Goal: Task Accomplishment & Management: Complete application form

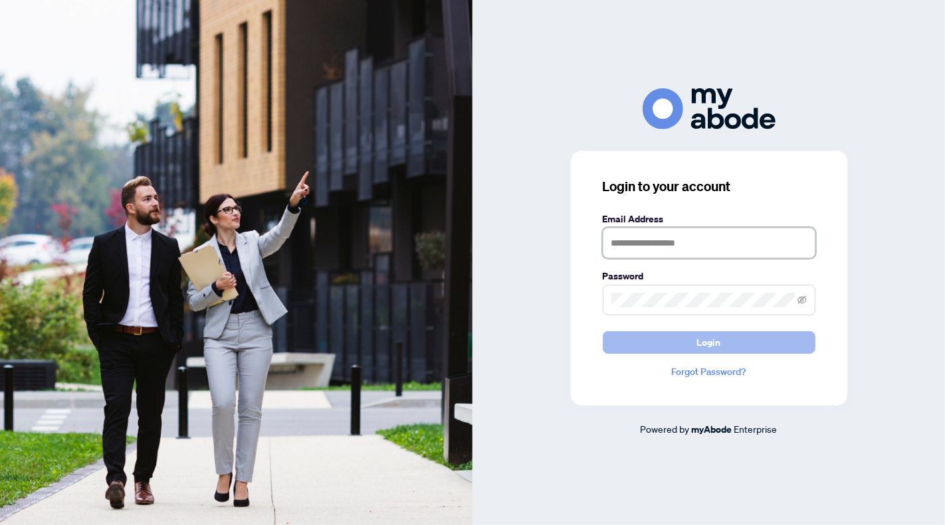
type input "**********"
click at [690, 346] on button "Login" at bounding box center [708, 342] width 213 height 23
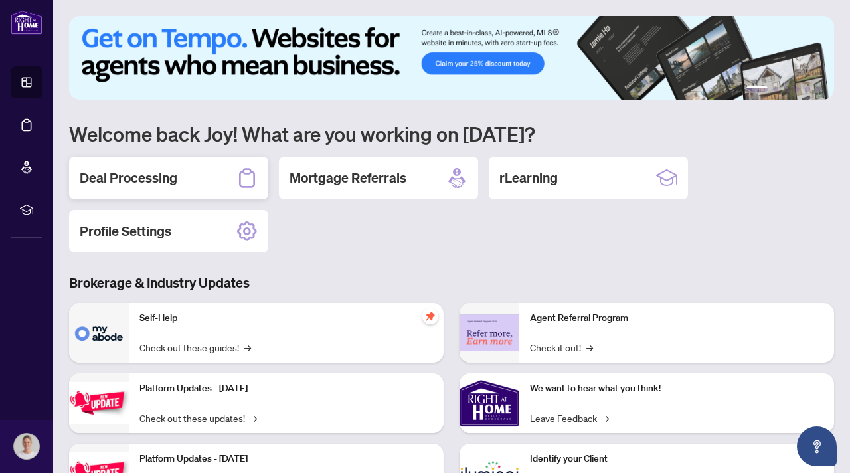
click at [163, 179] on h2 "Deal Processing" at bounding box center [129, 178] width 98 height 19
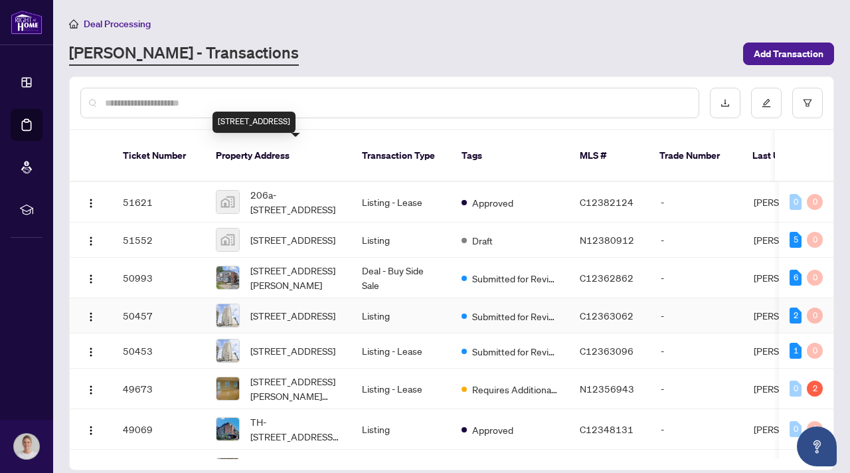
scroll to position [74, 0]
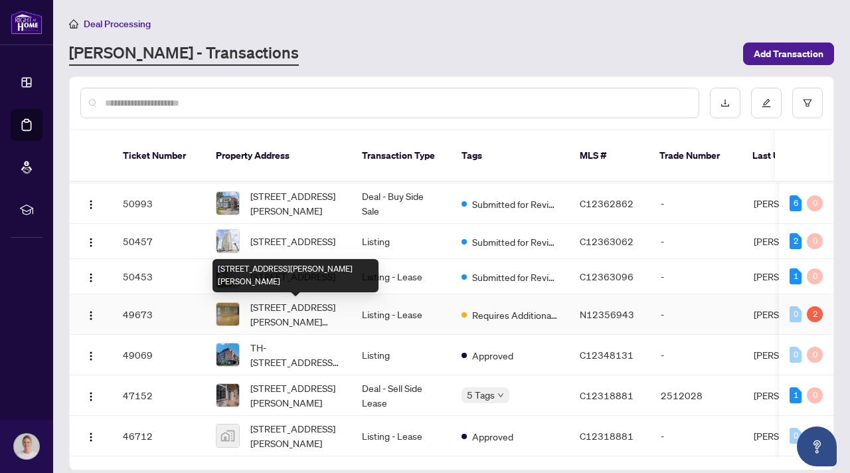
click at [295, 314] on span "[STREET_ADDRESS][PERSON_NAME][PERSON_NAME]" at bounding box center [295, 314] width 90 height 29
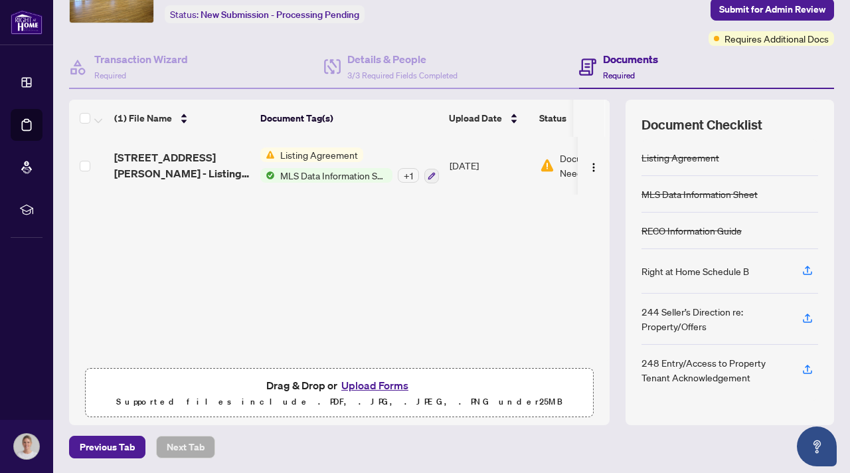
scroll to position [80, 0]
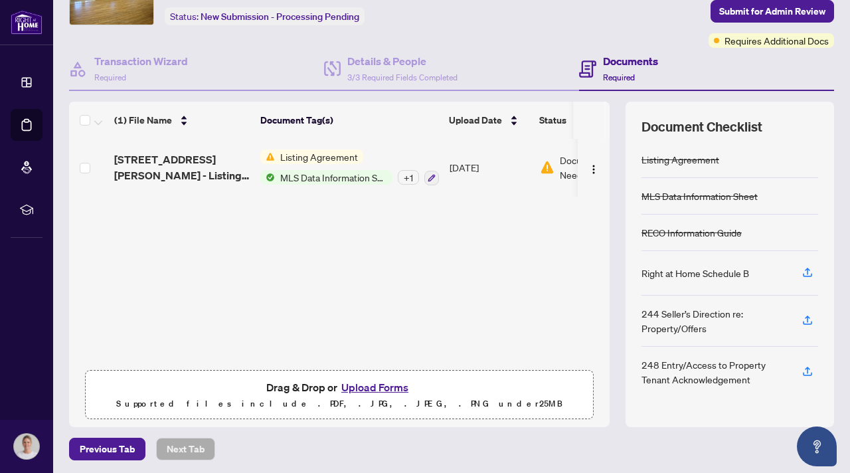
click at [373, 385] on button "Upload Forms" at bounding box center [374, 387] width 75 height 17
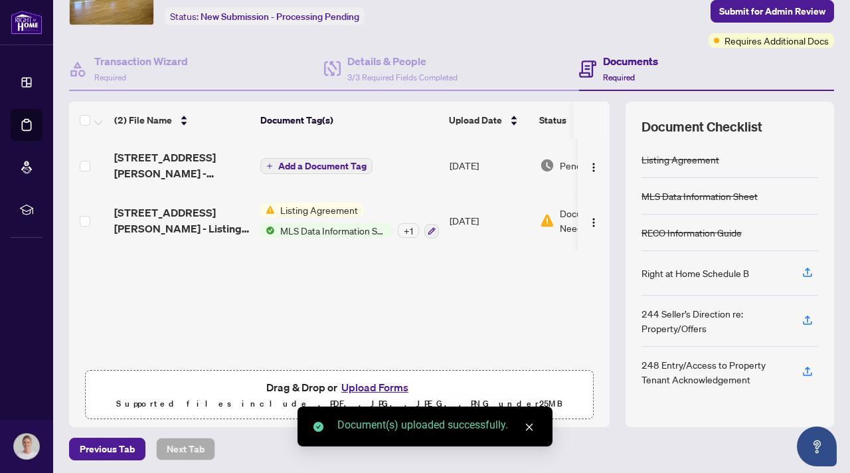
click at [300, 164] on span "Add a Document Tag" at bounding box center [322, 165] width 88 height 9
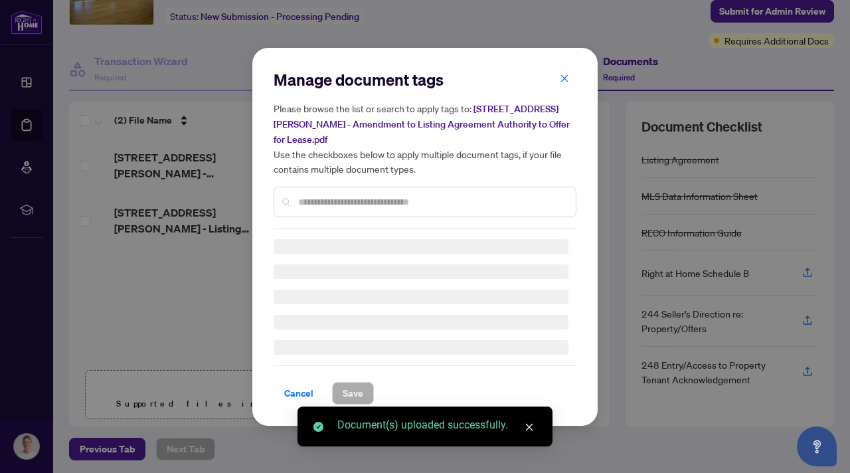
click at [331, 193] on div "Manage document tags Please browse the list or search to apply tags to: [STREET…" at bounding box center [425, 148] width 303 height 159
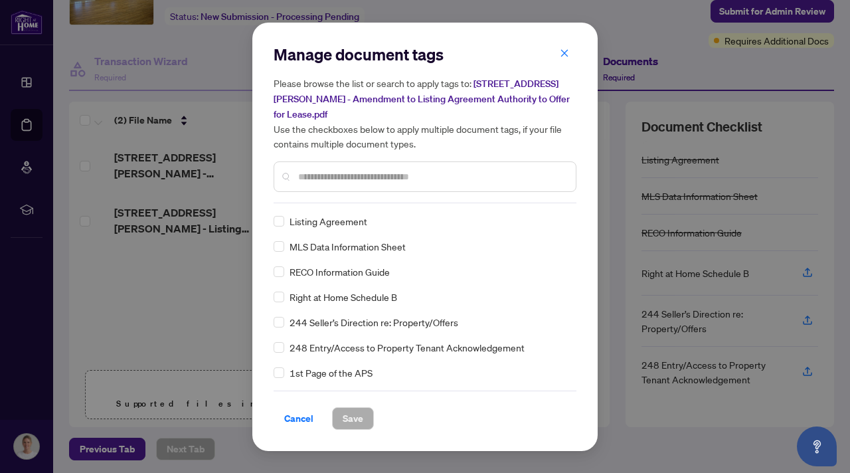
click at [335, 166] on div at bounding box center [425, 176] width 303 height 31
click at [331, 175] on input "text" at bounding box center [431, 176] width 267 height 15
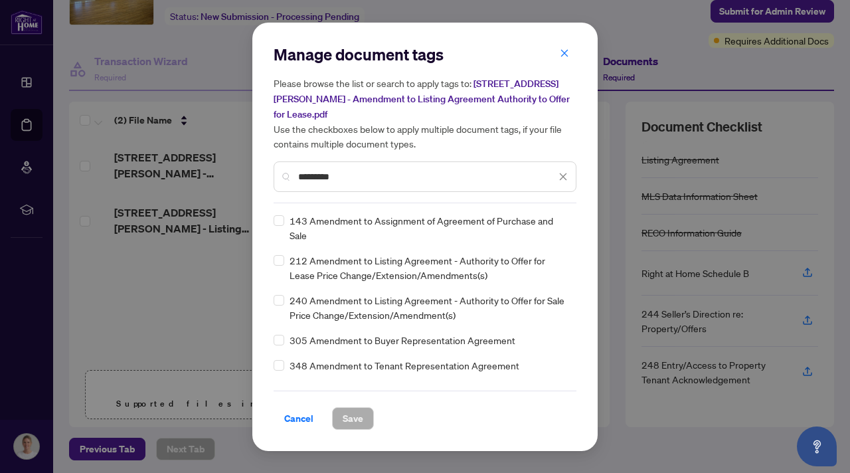
scroll to position [52, 0]
type input "*********"
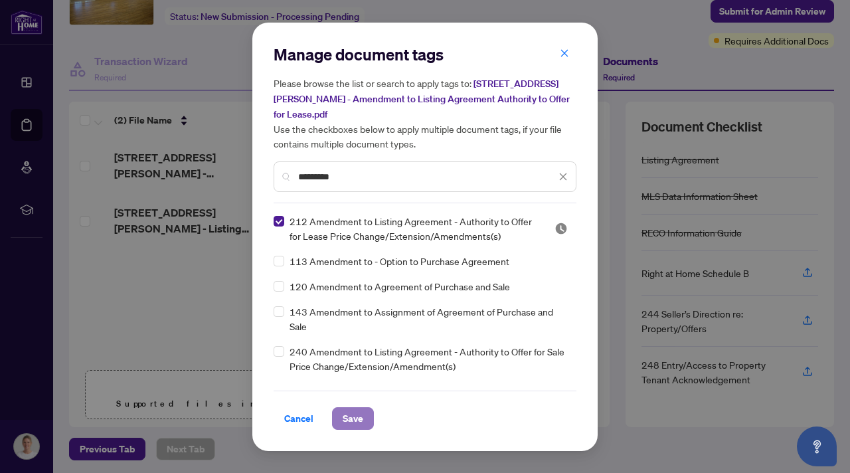
click at [364, 416] on button "Save" at bounding box center [353, 418] width 42 height 23
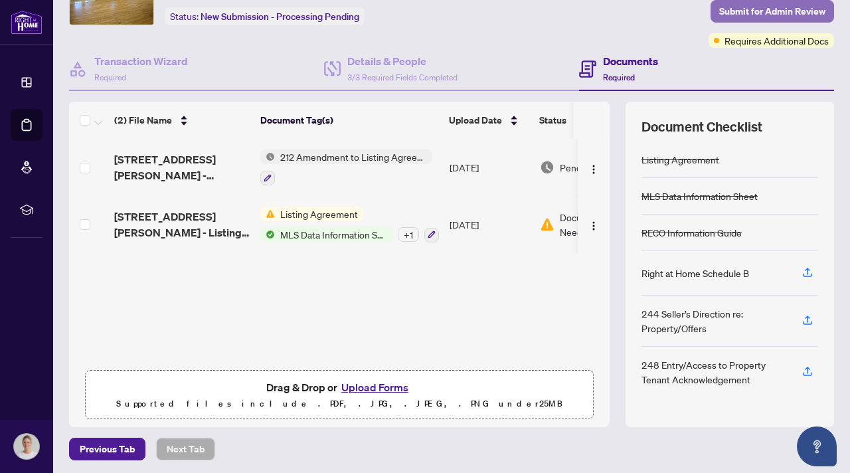
click at [728, 10] on span "Submit for Admin Review" at bounding box center [772, 11] width 106 height 21
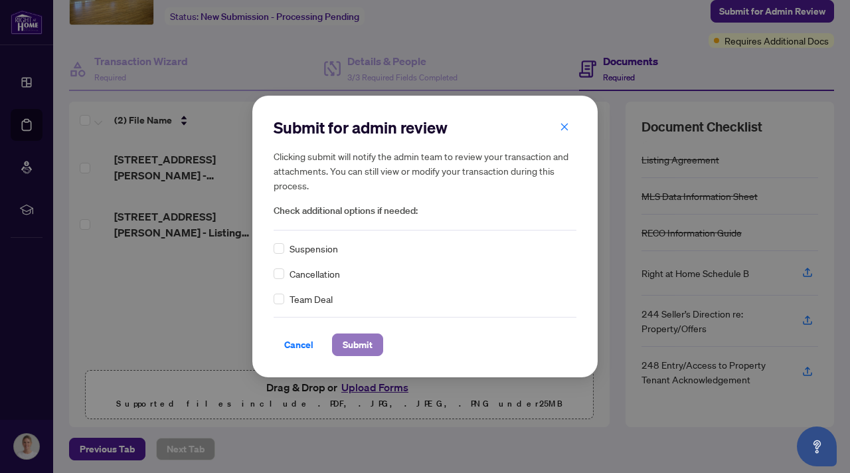
click at [369, 351] on span "Submit" at bounding box center [358, 344] width 30 height 21
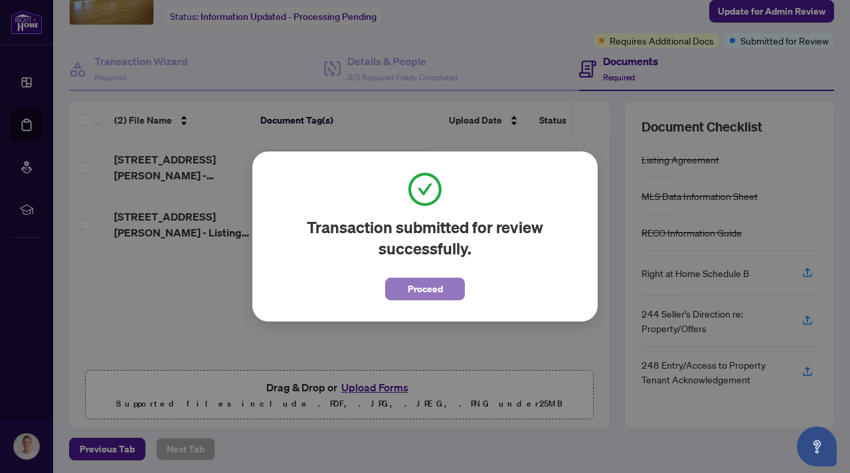
click at [438, 290] on span "Proceed" at bounding box center [425, 288] width 35 height 21
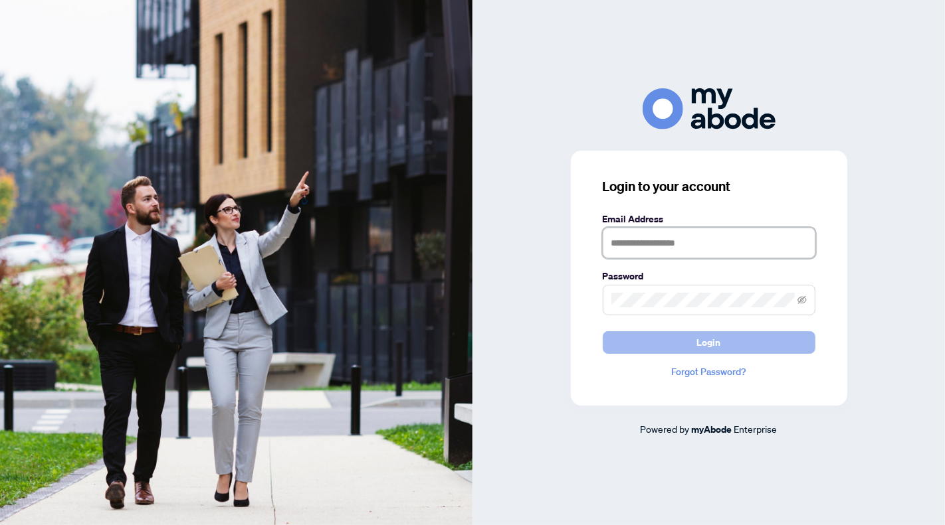
type input "**********"
click at [692, 343] on button "Login" at bounding box center [708, 342] width 213 height 23
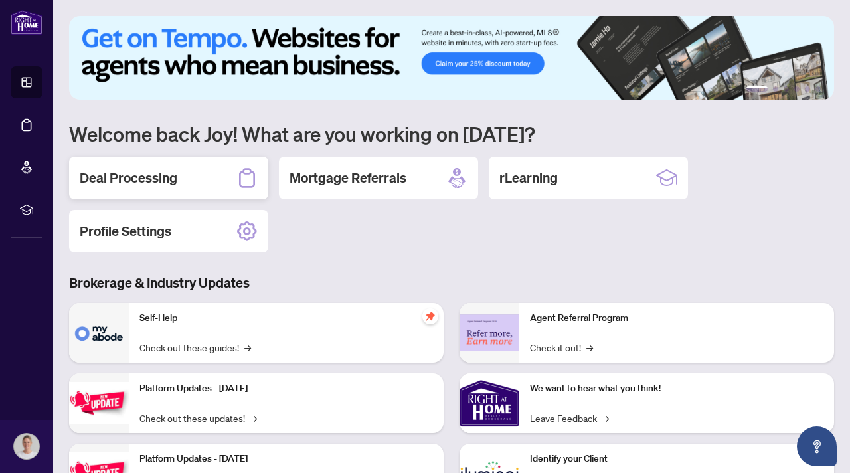
click at [157, 183] on h2 "Deal Processing" at bounding box center [129, 178] width 98 height 19
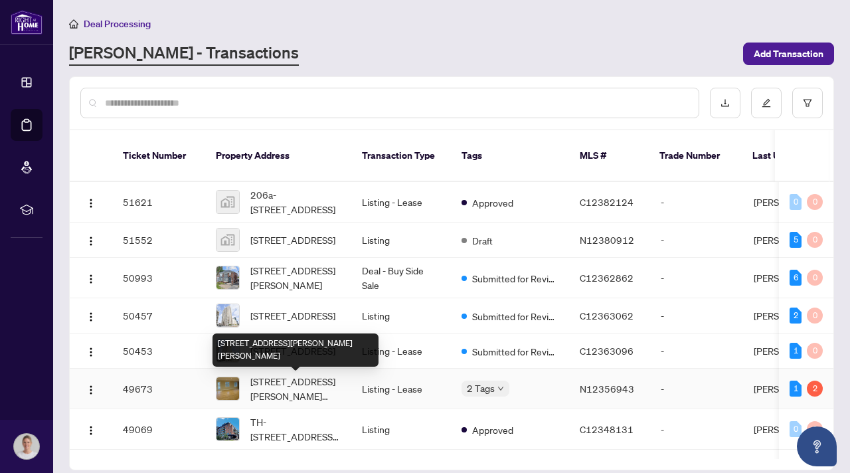
click at [302, 386] on span "Lower Level-8 Delair Cres, Markham, Ontario L3T 2M4, Canada" at bounding box center [295, 388] width 90 height 29
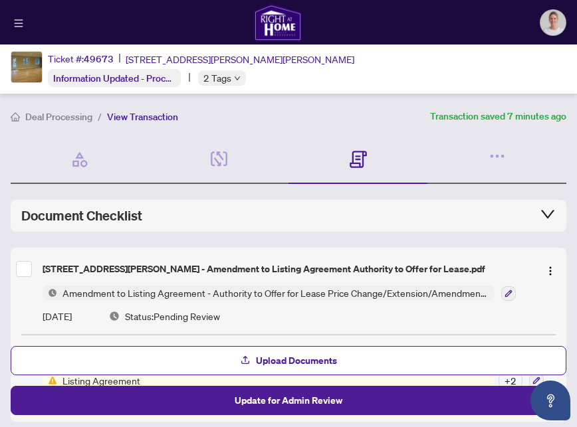
scroll to position [89, 0]
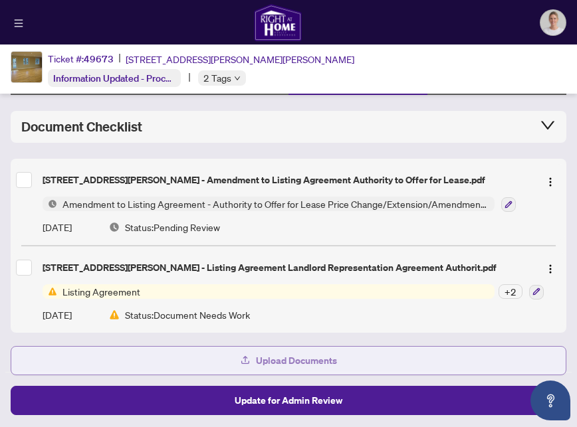
click at [270, 356] on span "Upload Documents" at bounding box center [296, 360] width 81 height 21
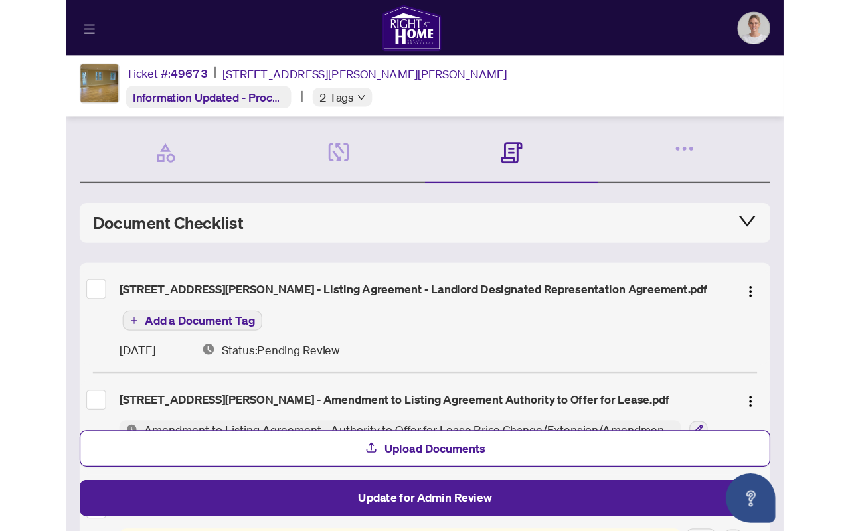
scroll to position [36, 0]
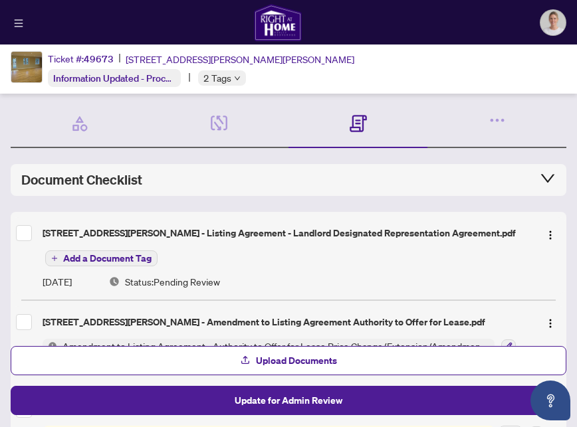
click at [80, 255] on span "Add a Document Tag" at bounding box center [107, 258] width 88 height 9
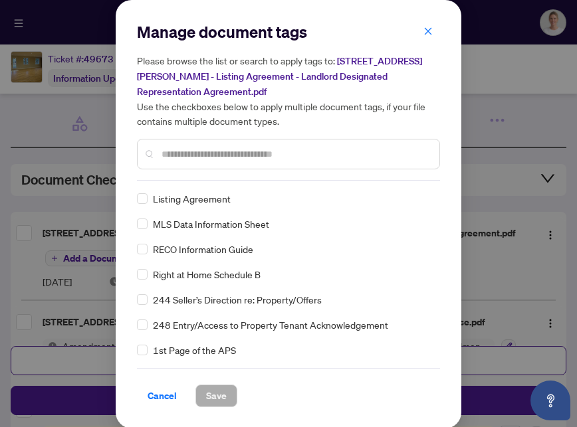
click at [197, 158] on input "text" at bounding box center [294, 154] width 267 height 15
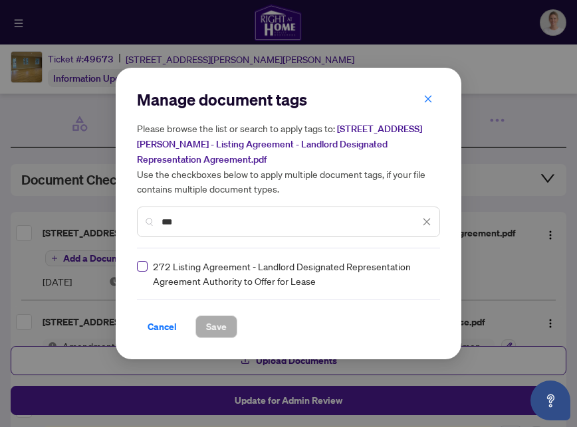
type input "***"
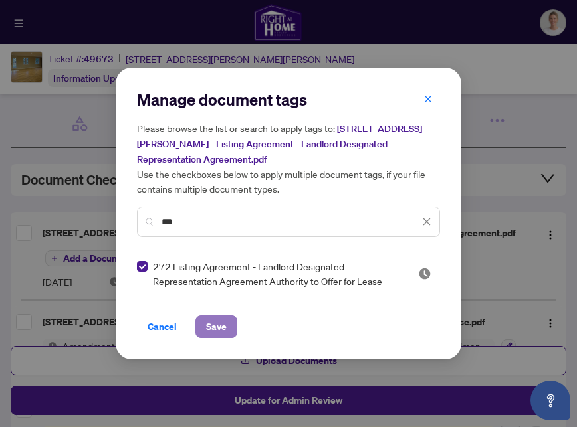
click at [208, 327] on span "Save" at bounding box center [216, 326] width 21 height 21
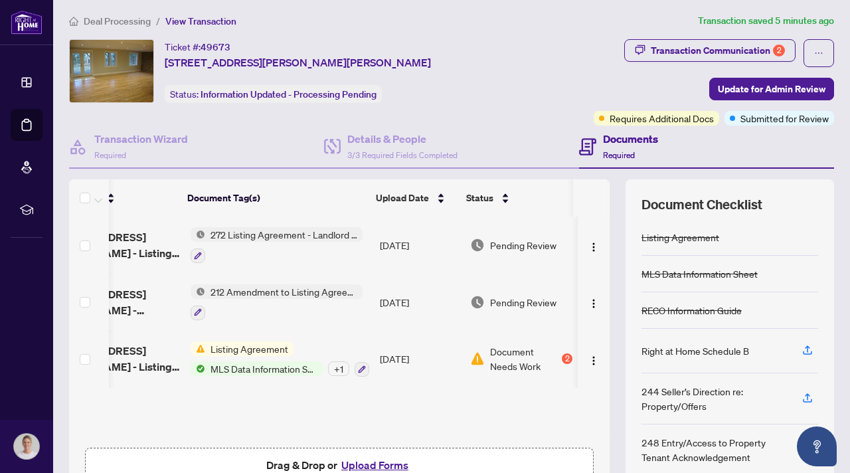
scroll to position [0, 0]
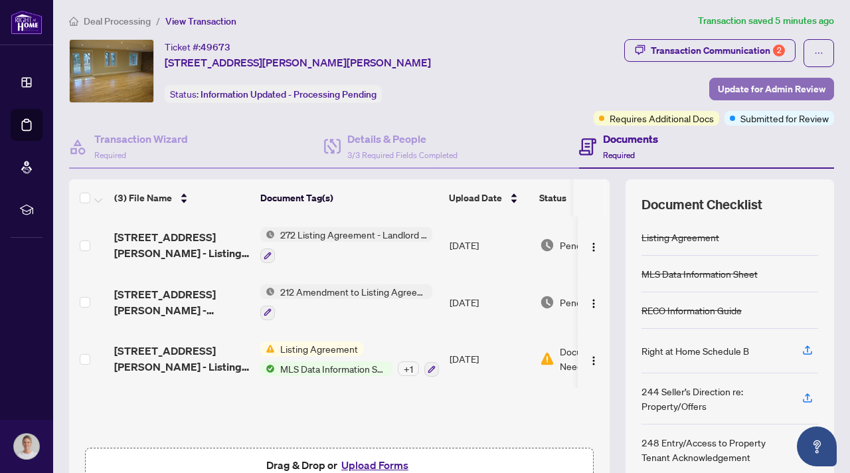
click at [758, 86] on span "Update for Admin Review" at bounding box center [772, 88] width 108 height 21
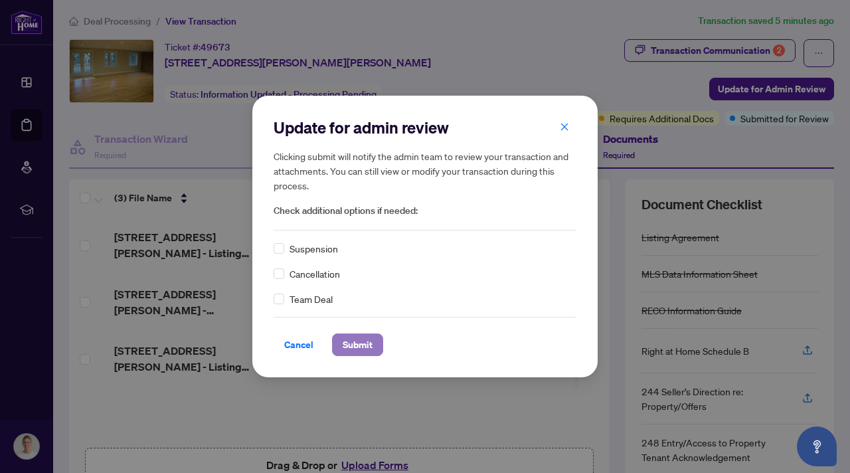
click at [353, 338] on span "Submit" at bounding box center [358, 344] width 30 height 21
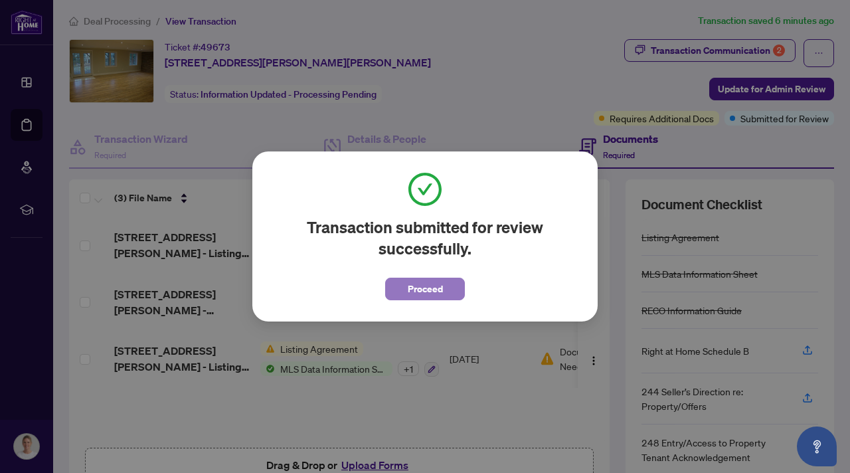
click at [425, 294] on span "Proceed" at bounding box center [425, 288] width 35 height 21
